Goal: Task Accomplishment & Management: Manage account settings

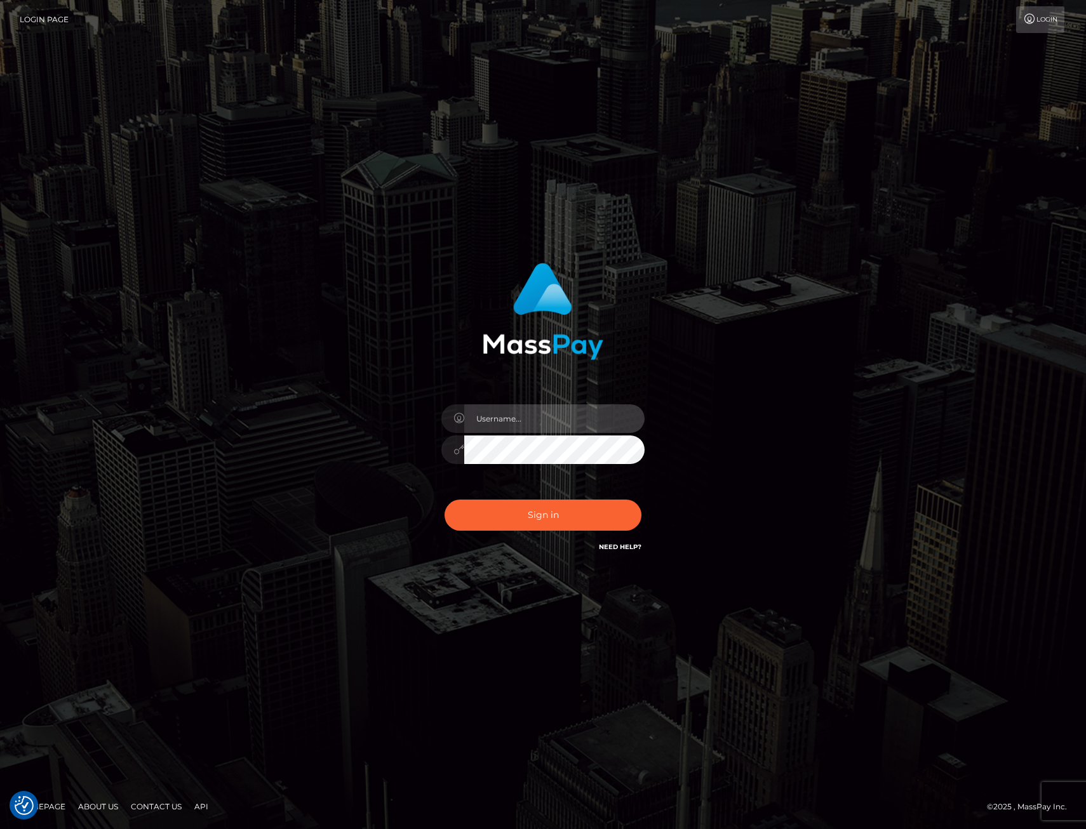
click at [540, 405] on input "text" at bounding box center [554, 418] width 180 height 29
click at [511, 415] on input "text" at bounding box center [554, 418] width 180 height 29
type input "XeniaM"
click at [559, 517] on button "Sign in" at bounding box center [542, 515] width 197 height 31
click at [530, 425] on input "text" at bounding box center [554, 418] width 180 height 29
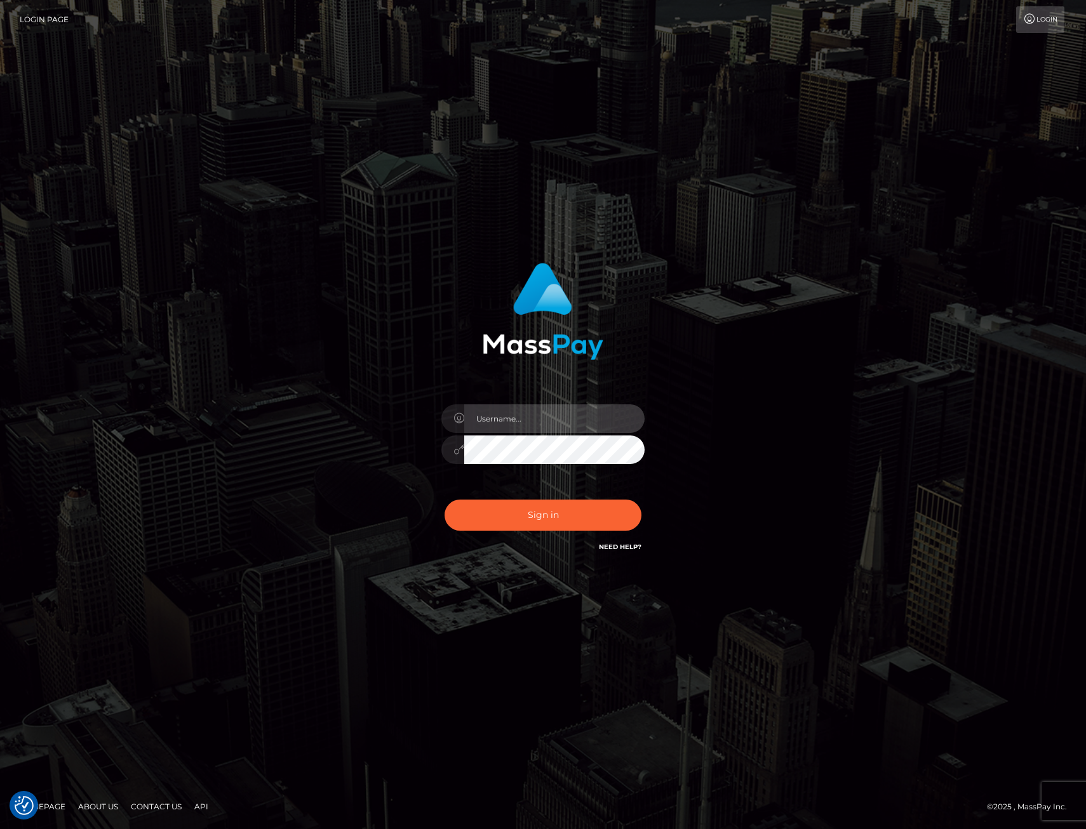
type input "XeniaM"
click at [530, 508] on button "Sign in" at bounding box center [542, 515] width 197 height 31
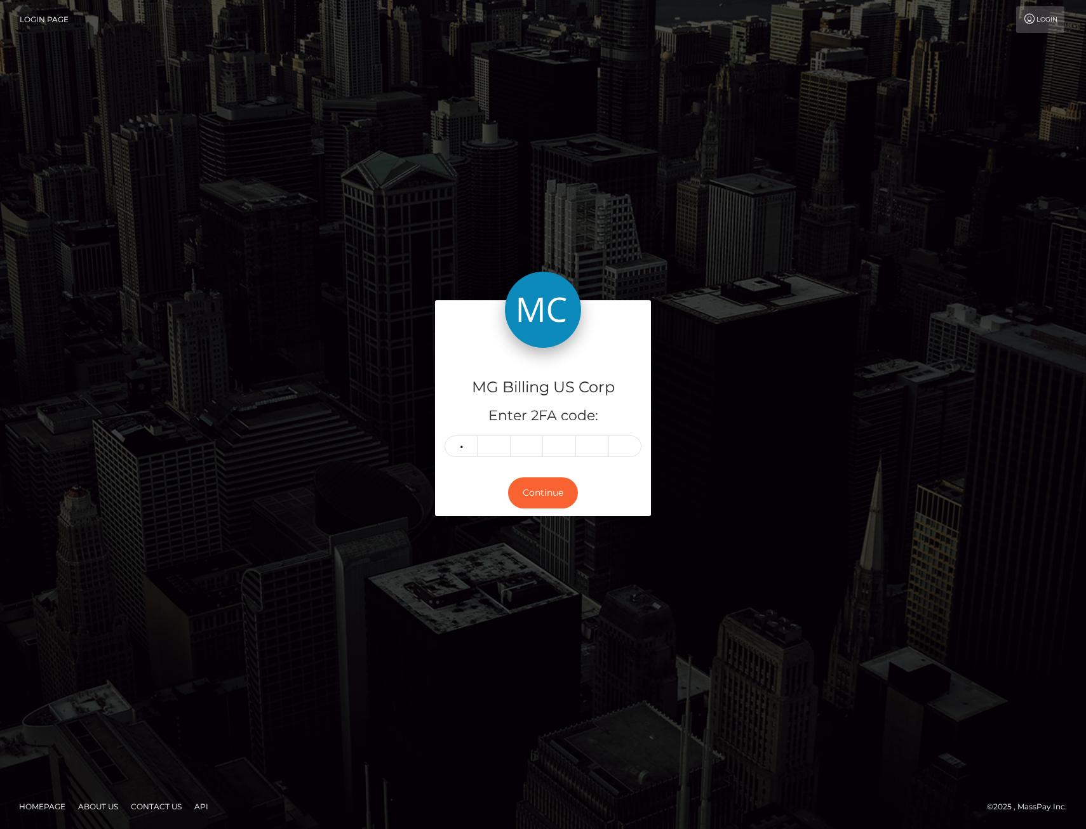
type input "8"
type input "3"
type input "2"
type input "5"
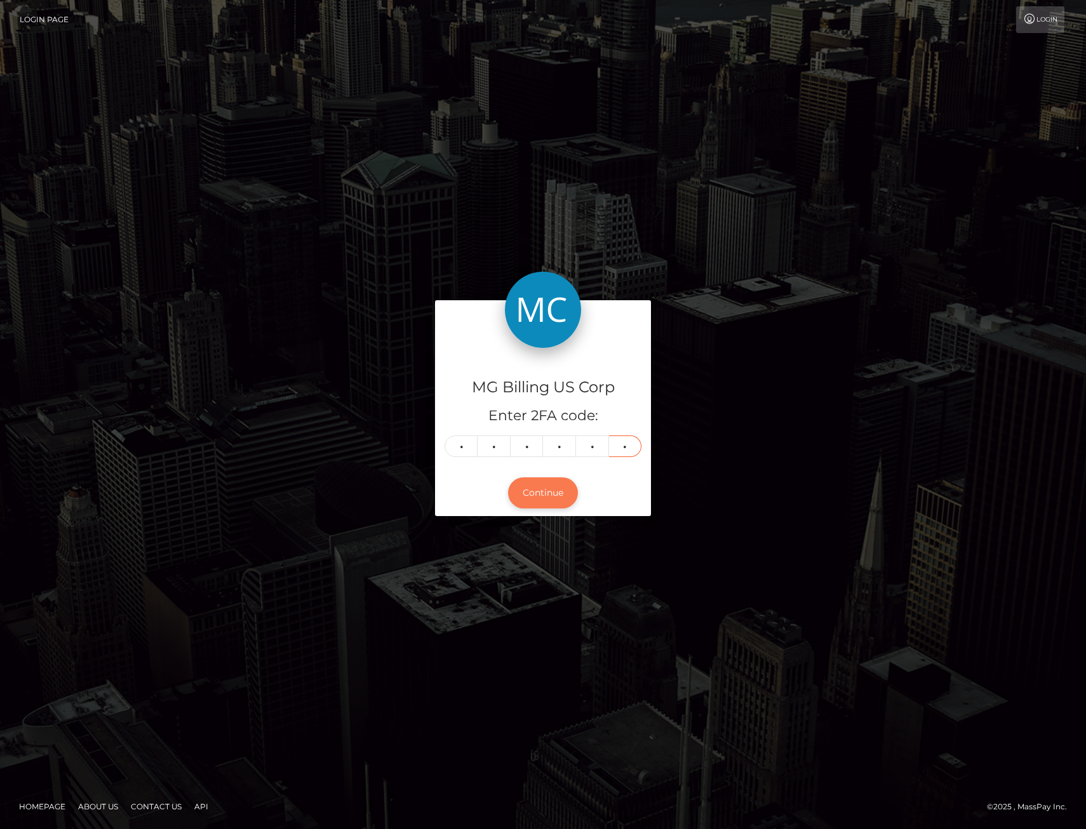
type input "8"
click at [549, 496] on button "Continue" at bounding box center [543, 492] width 70 height 31
